Goal: Find specific page/section: Find specific page/section

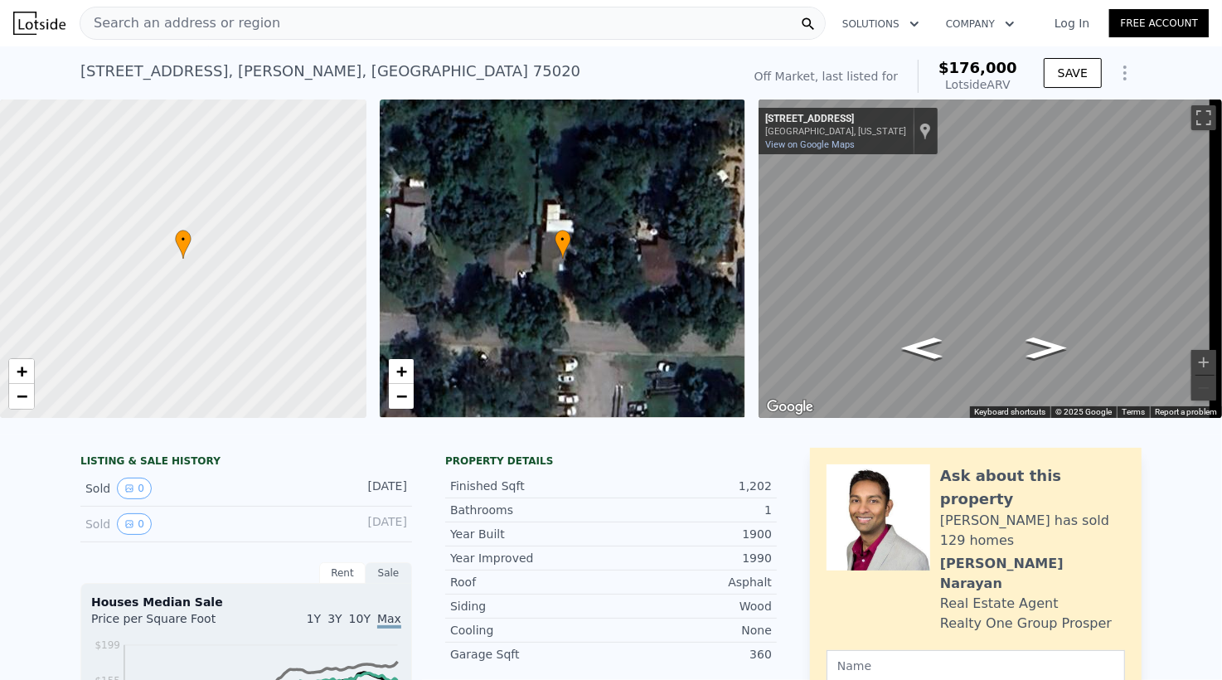
click at [185, 7] on div "Search an address or region" at bounding box center [180, 22] width 200 height 31
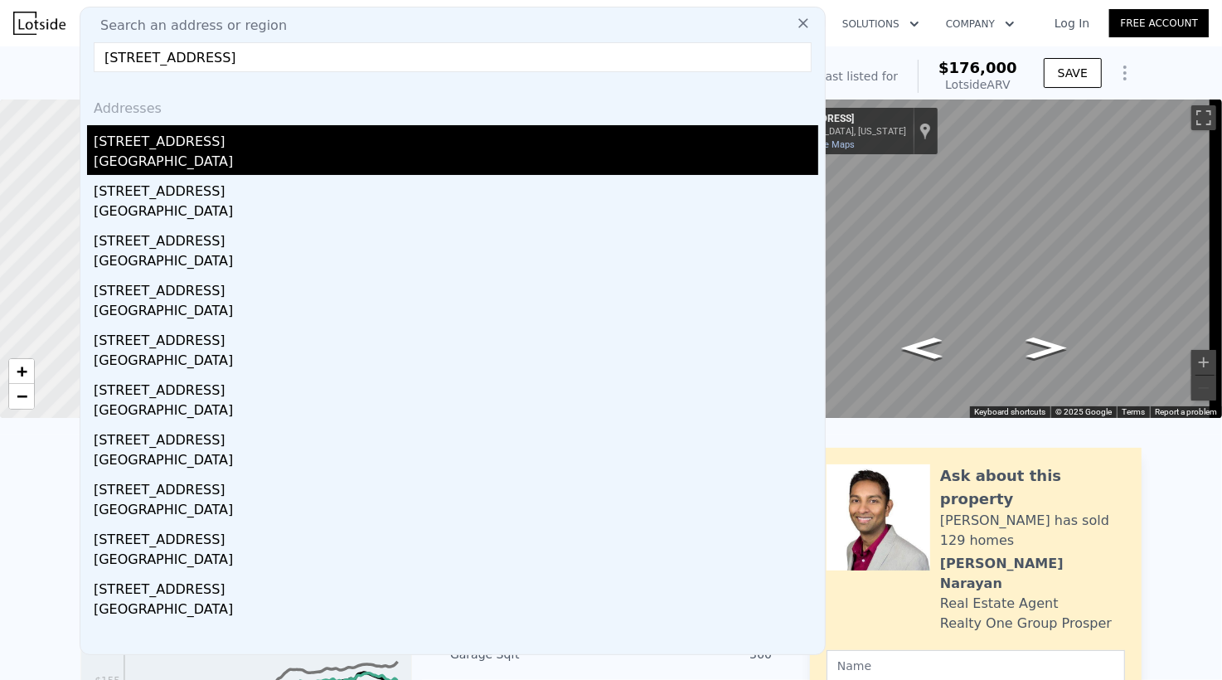
type input "3906 22nd St SW, Lehigh Acres, FL 33976"
click at [258, 135] on div "3906 16th St SW" at bounding box center [456, 138] width 724 height 27
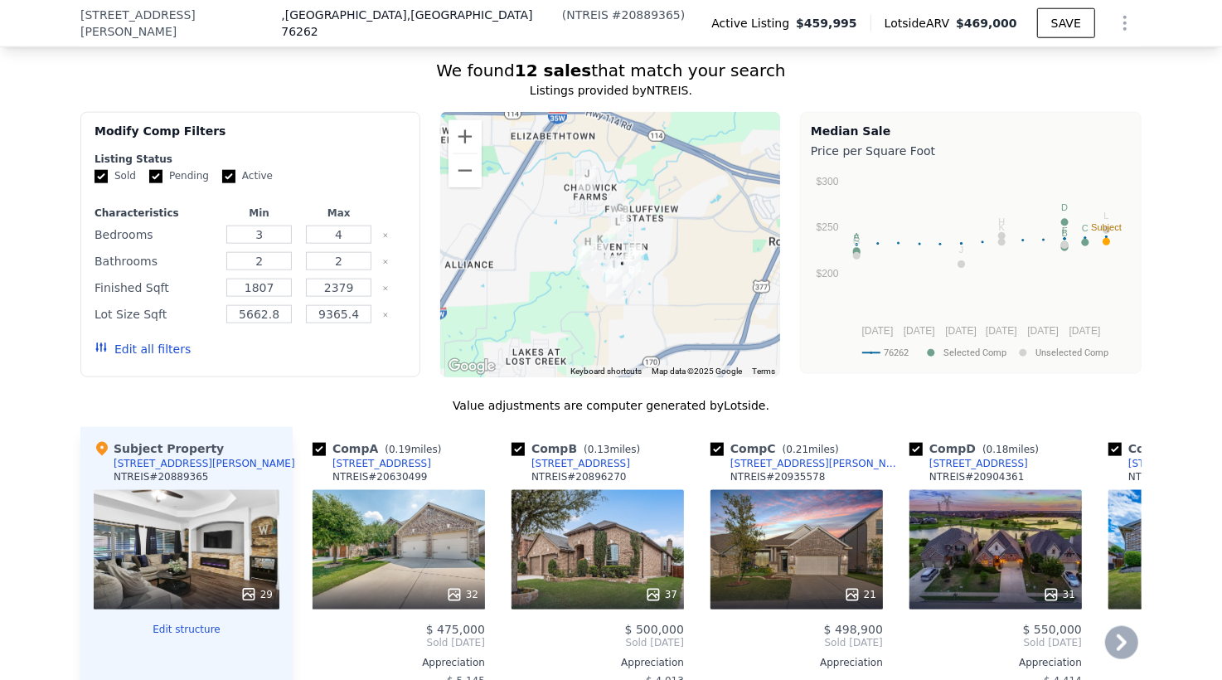
scroll to position [1651, 0]
